Goal: Browse casually: Explore the website without a specific task or goal

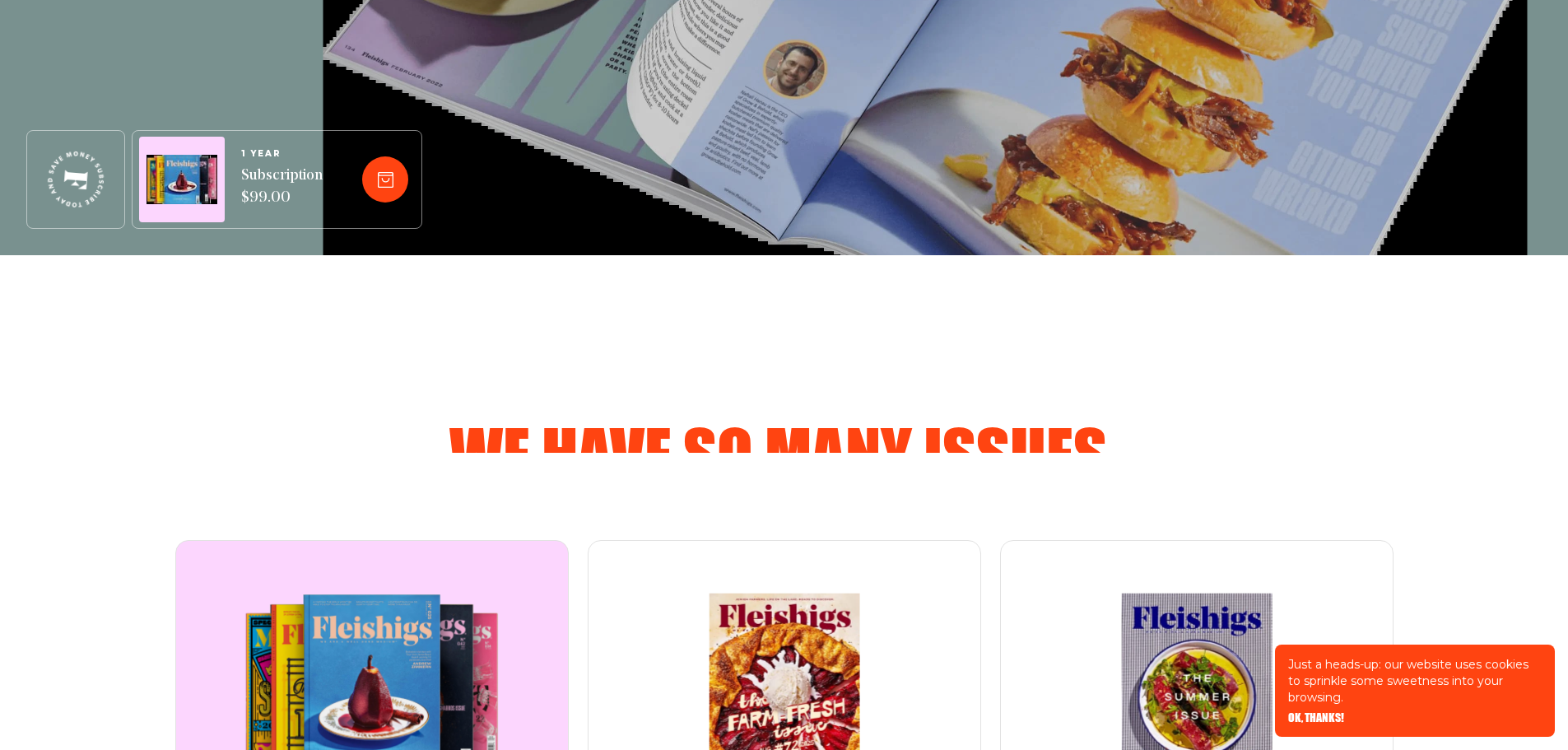
scroll to position [822, 0]
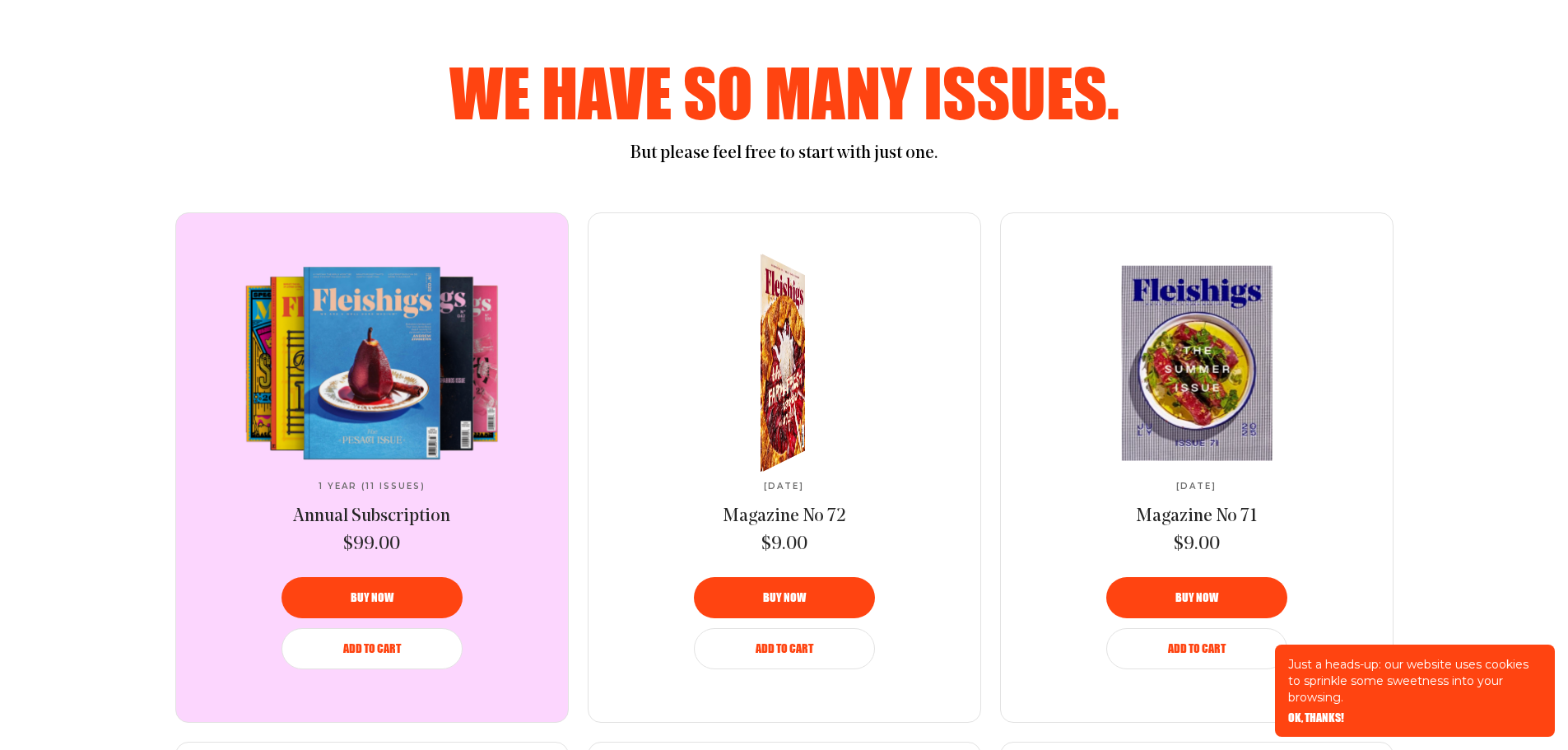
click at [788, 368] on div at bounding box center [775, 361] width 82 height 243
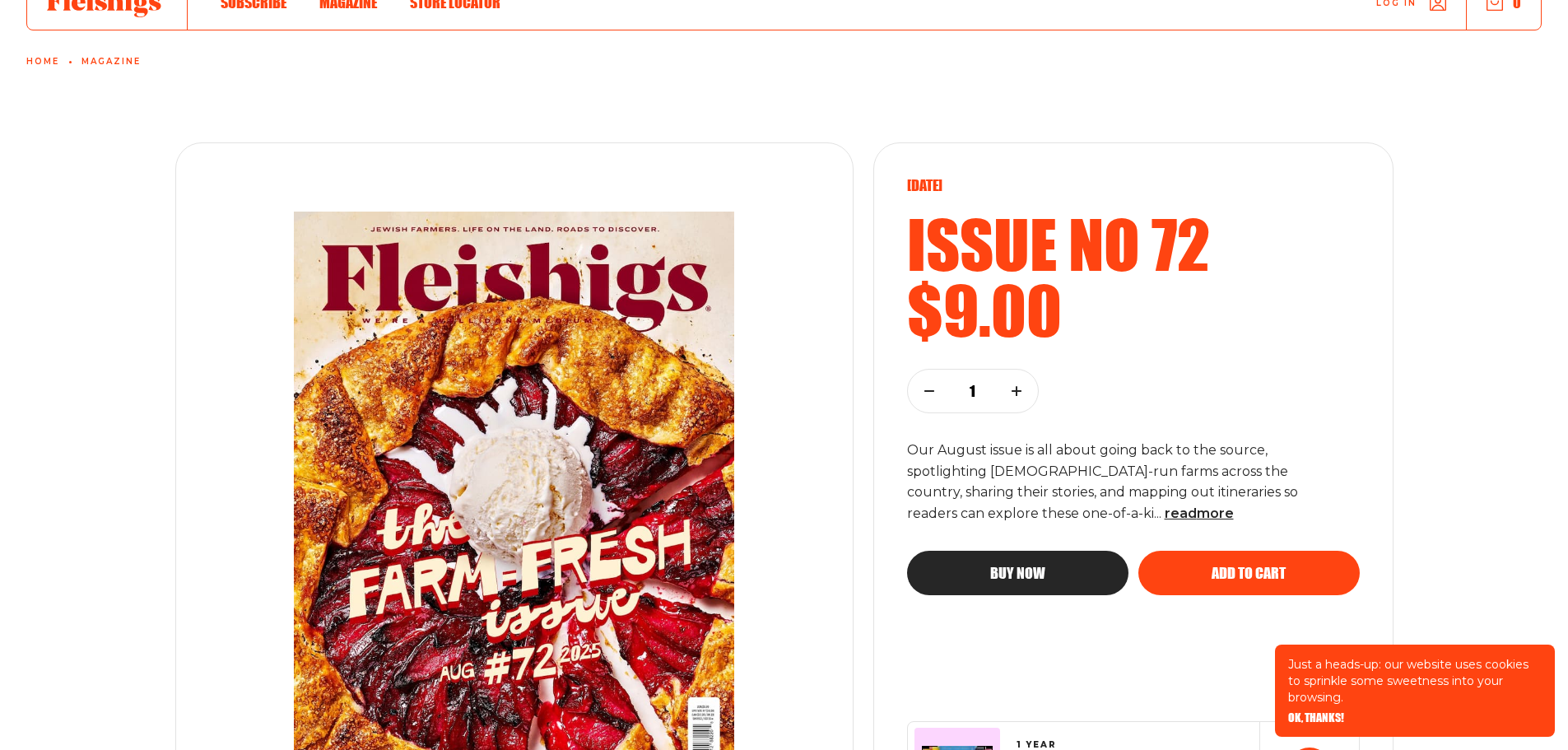
click at [606, 443] on img at bounding box center [514, 498] width 562 height 639
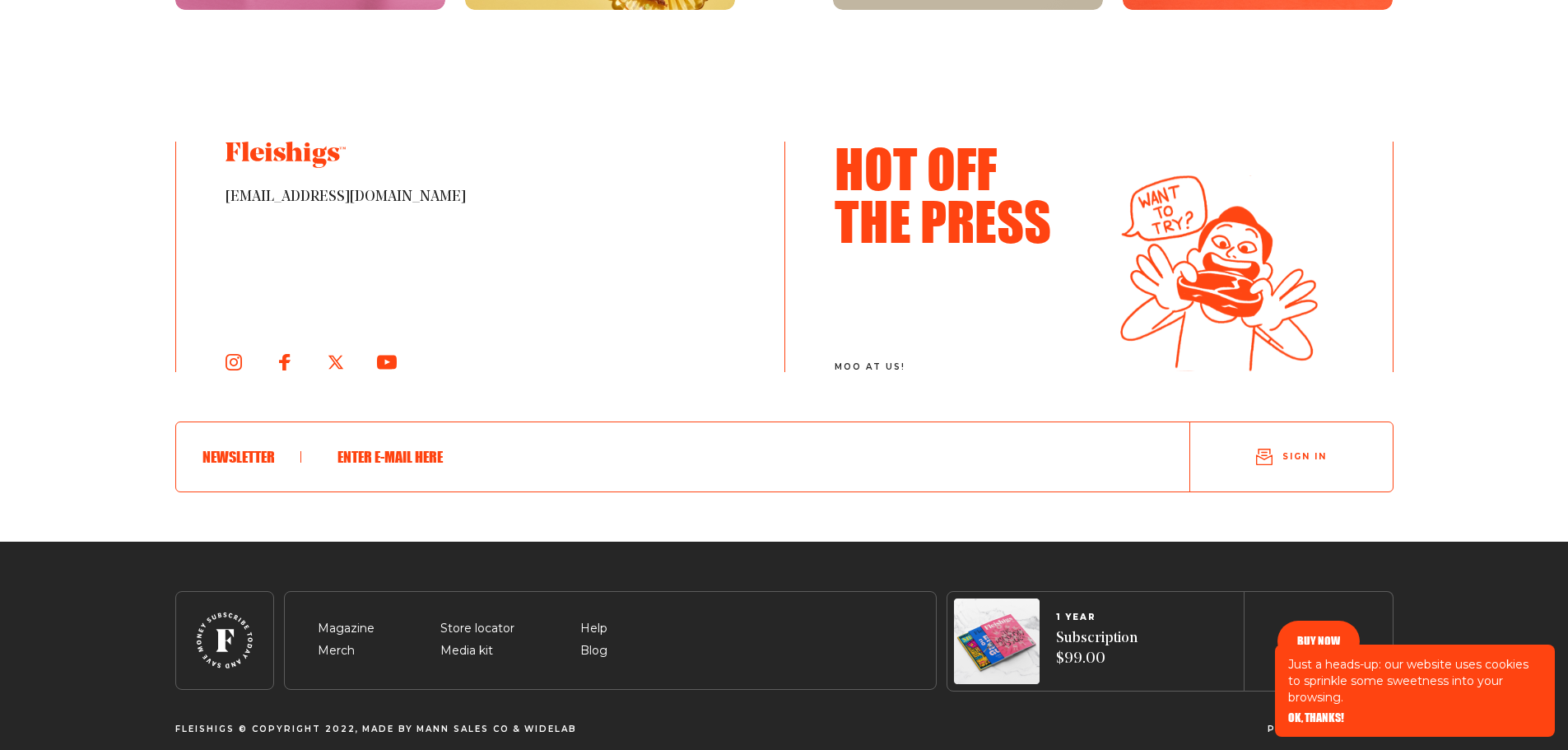
scroll to position [3130, 0]
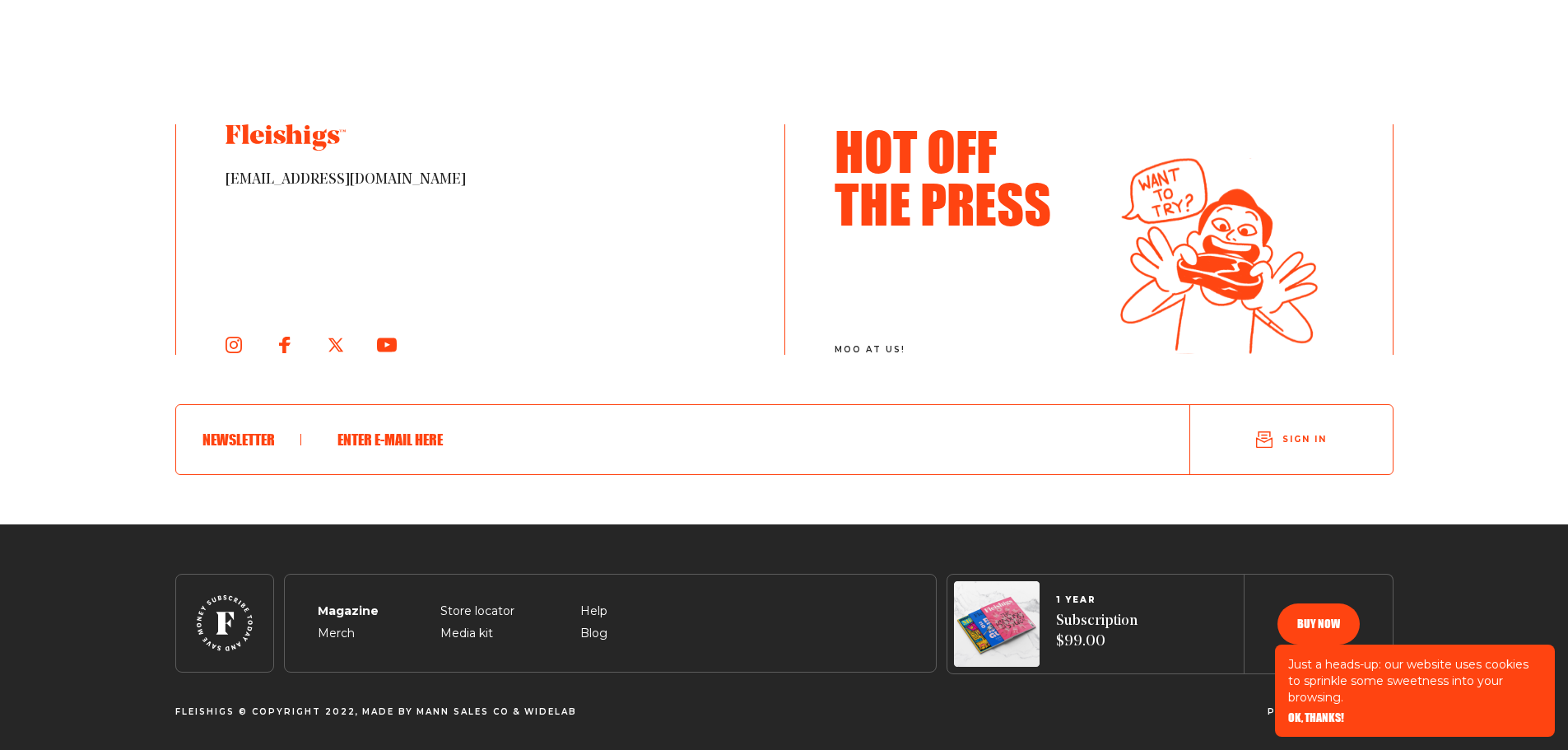
click at [352, 601] on span "Magazine" at bounding box center [346, 591] width 57 height 19
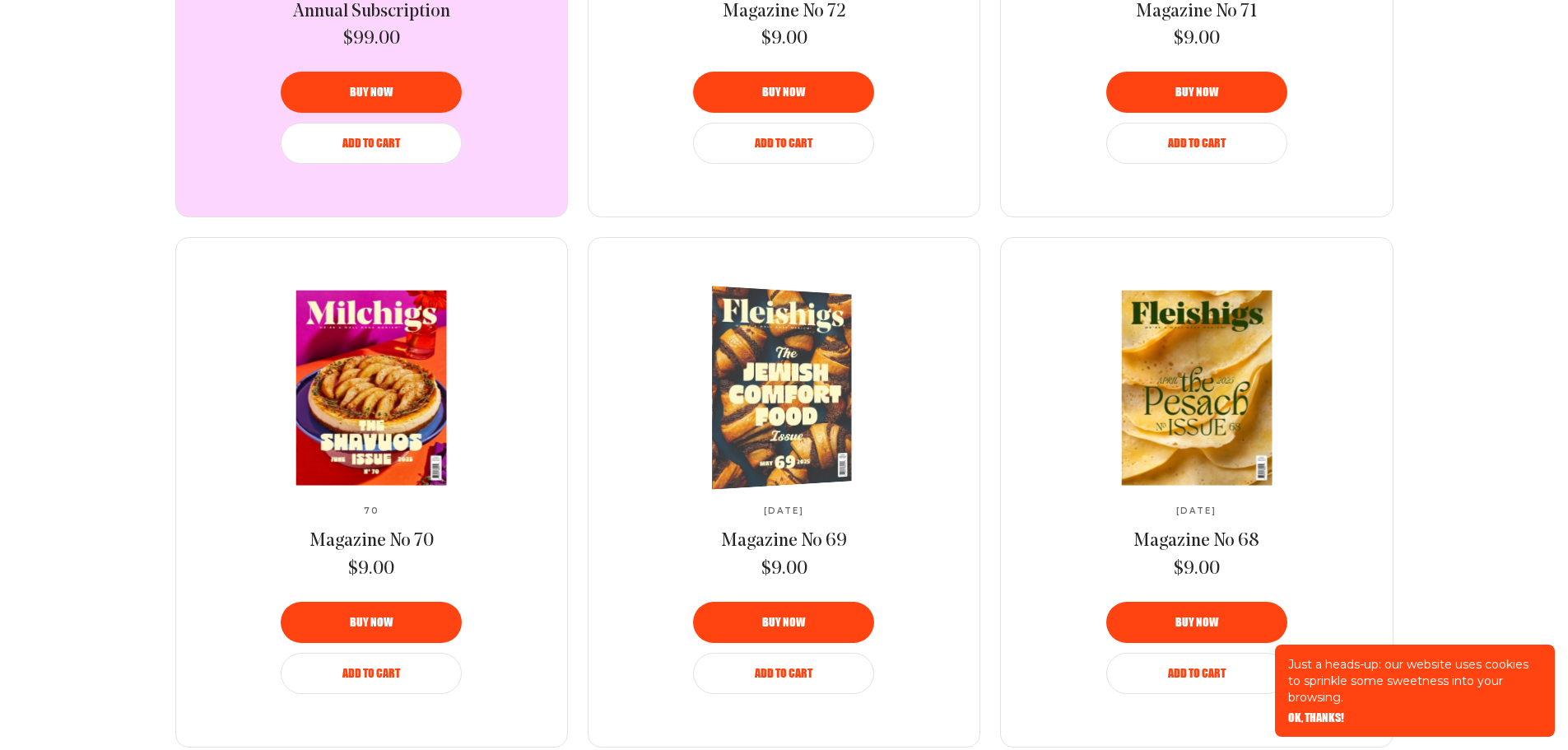
scroll to position [987, 0]
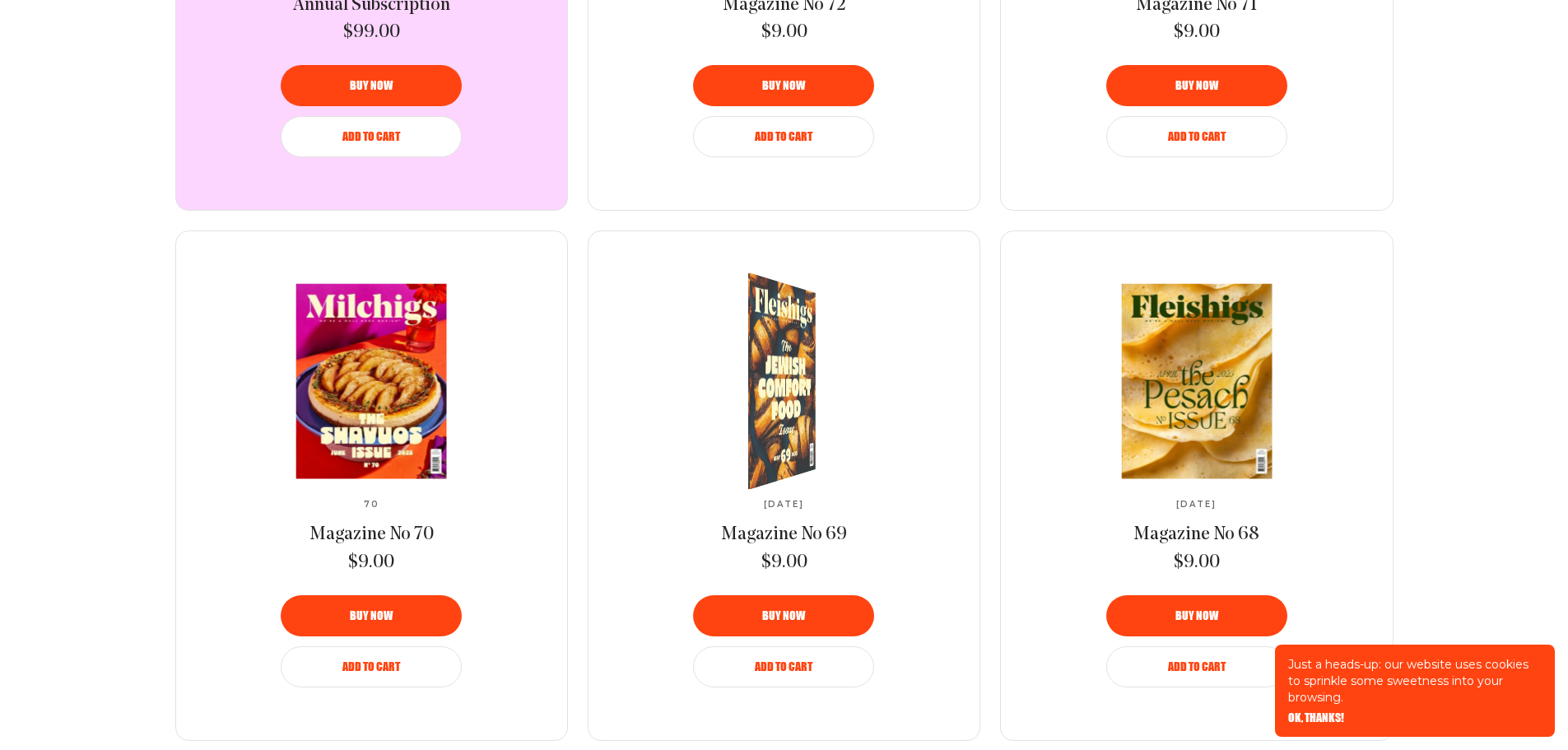
click at [789, 390] on link at bounding box center [784, 381] width 275 height 194
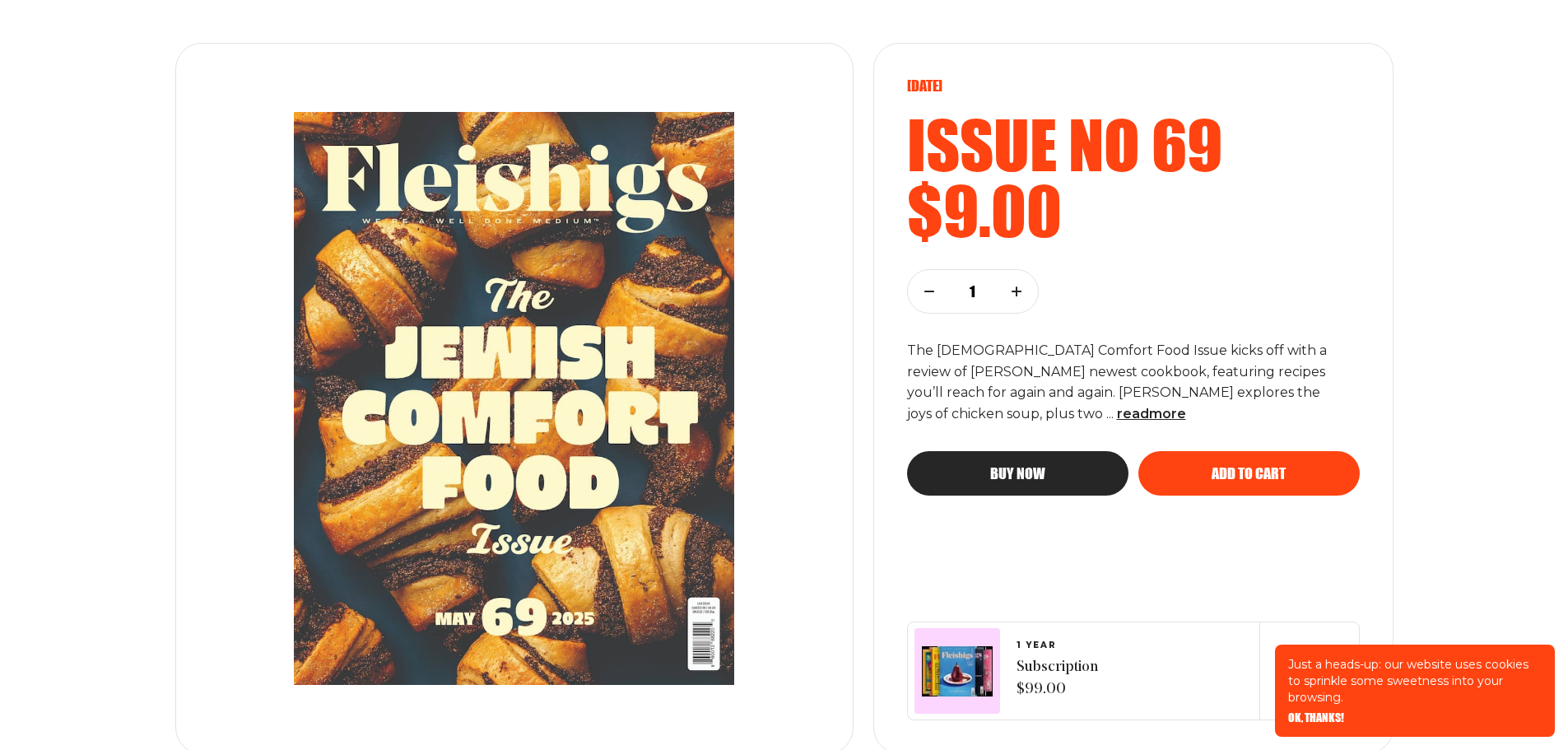
scroll to position [246, 0]
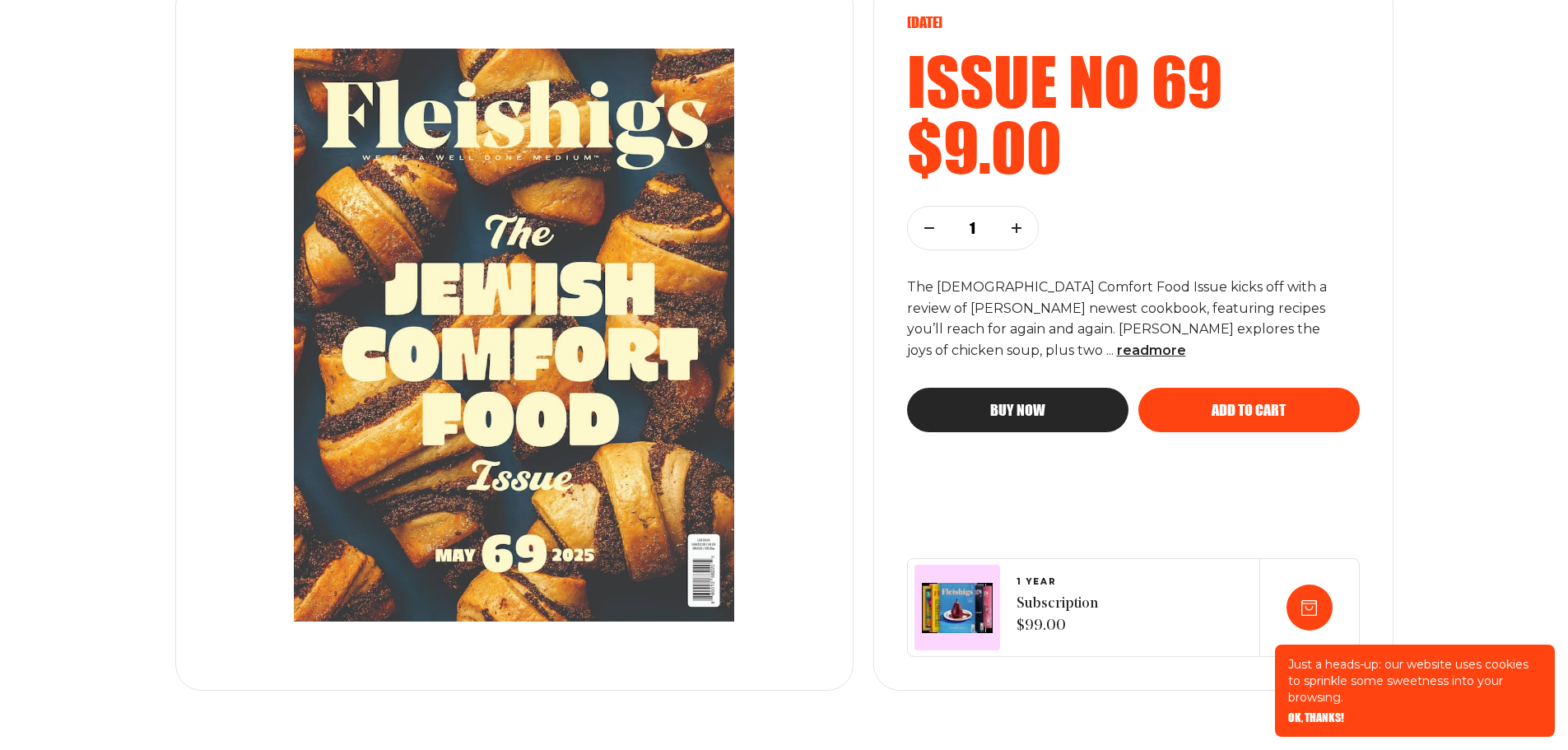
click at [615, 470] on img at bounding box center [514, 334] width 562 height 639
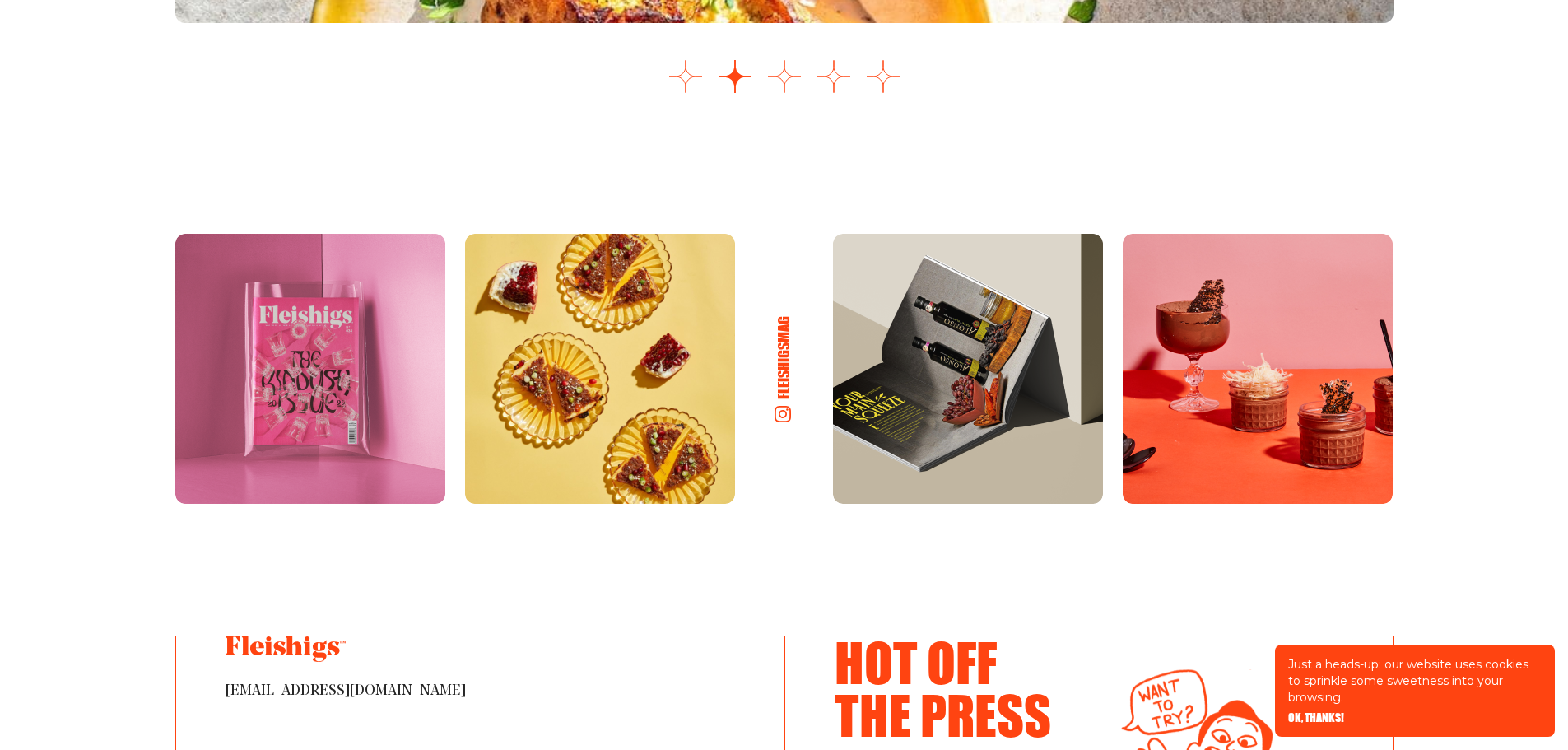
scroll to position [2714, 0]
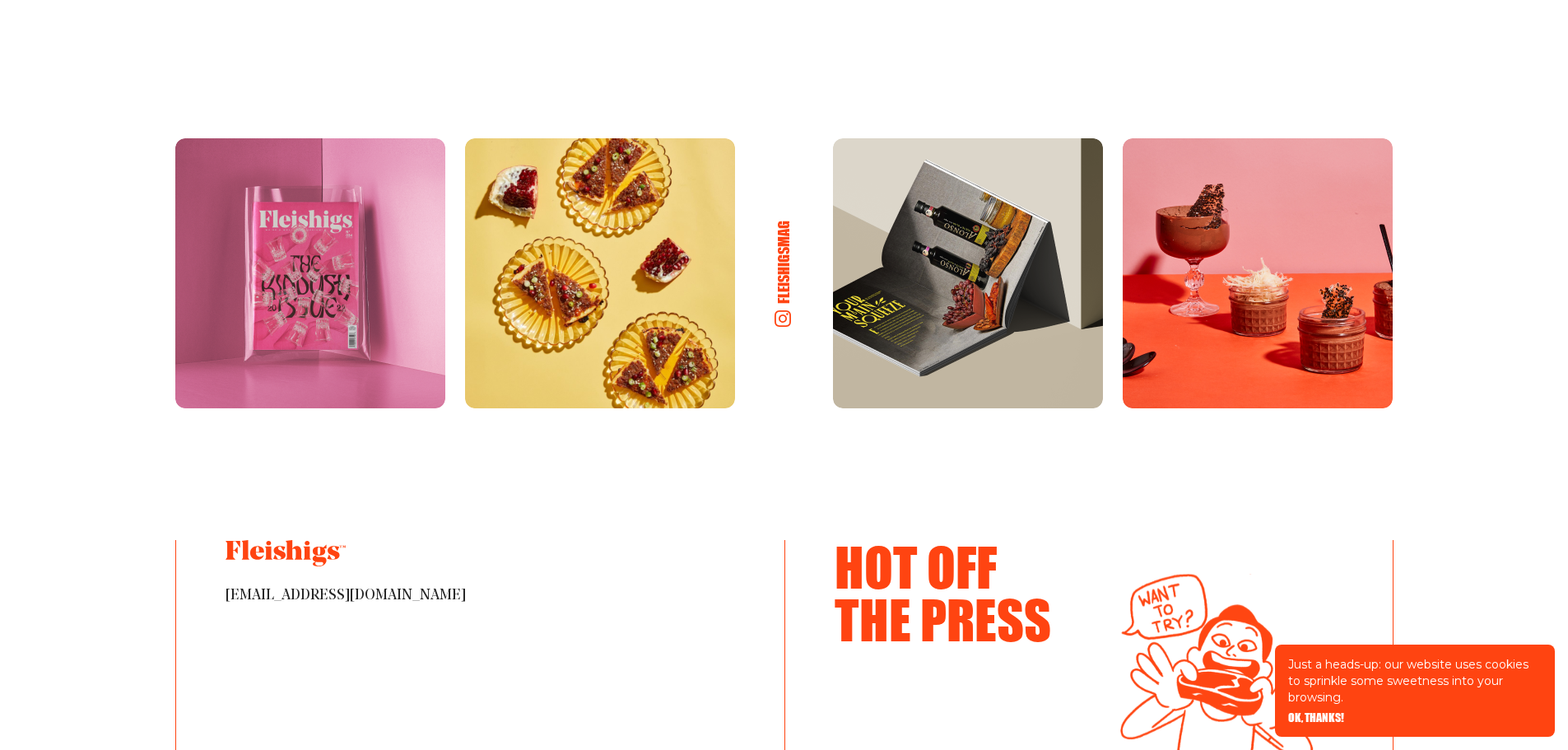
click at [1031, 315] on img at bounding box center [968, 273] width 270 height 270
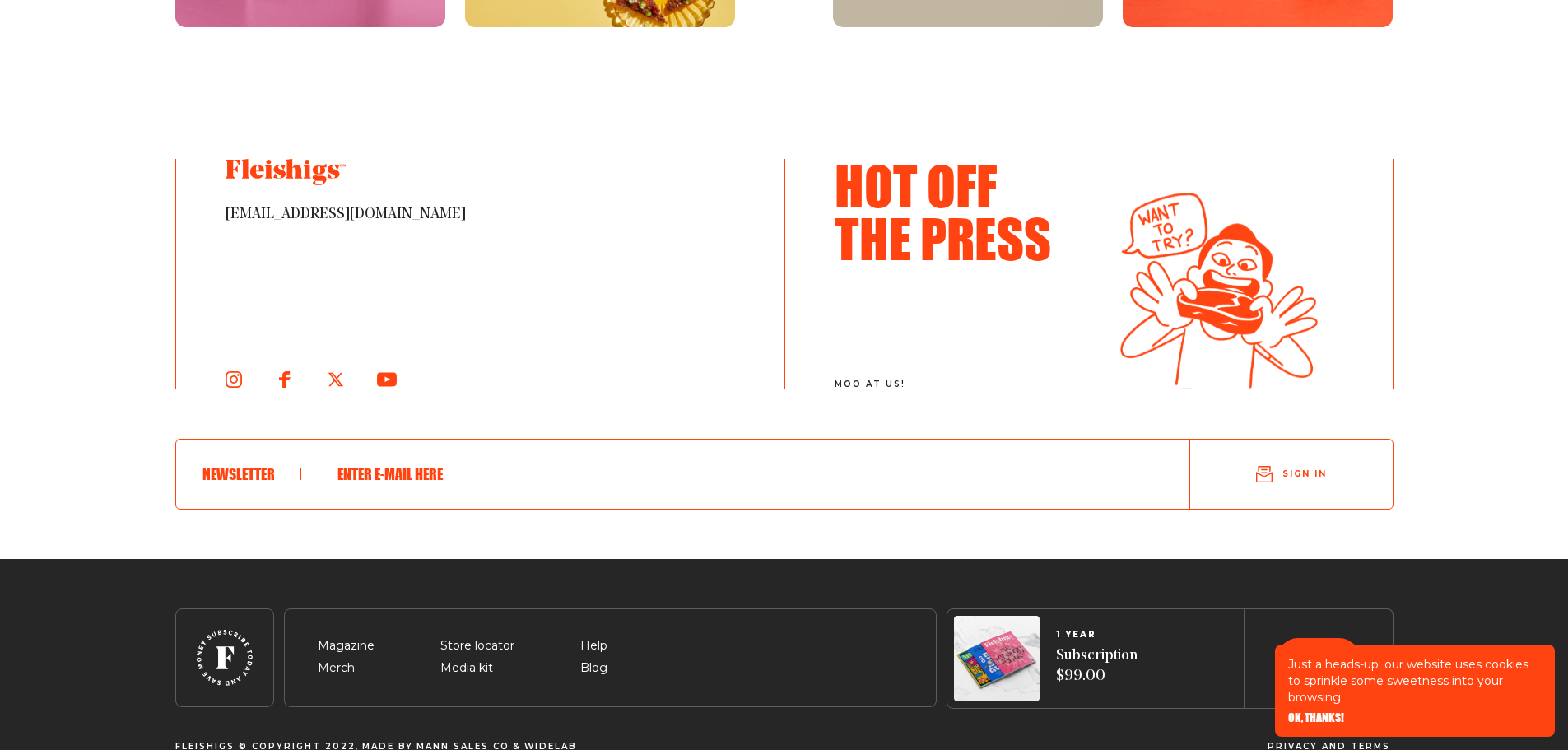
scroll to position [3130, 0]
